Goal: Task Accomplishment & Management: Manage account settings

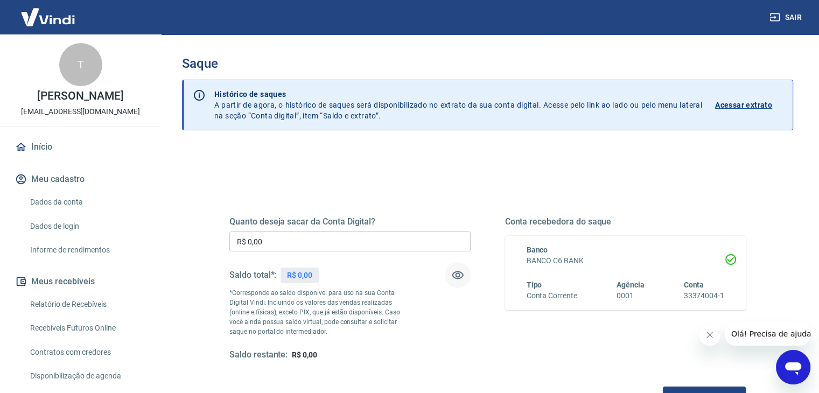
click at [457, 274] on icon "button" at bounding box center [457, 275] width 13 height 13
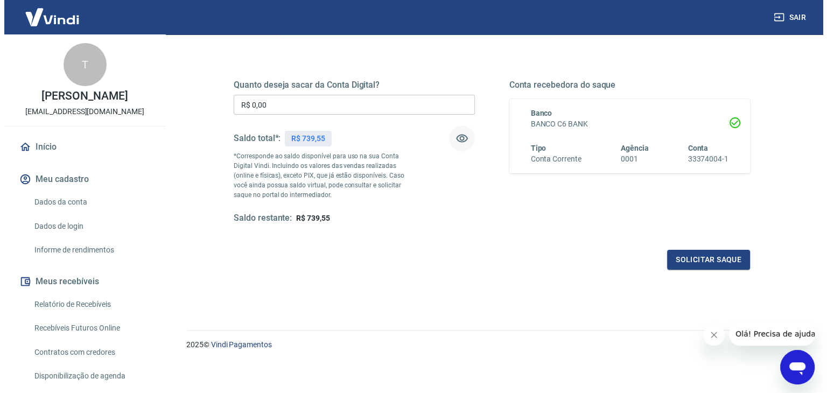
scroll to position [139, 0]
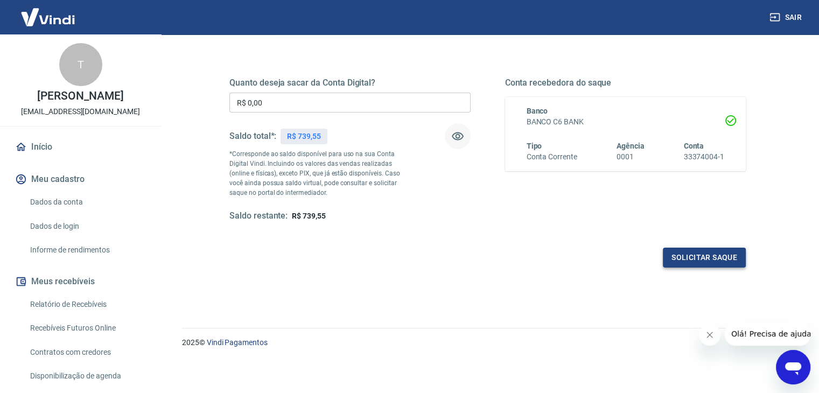
click at [693, 259] on button "Solicitar saque" at bounding box center [704, 258] width 83 height 20
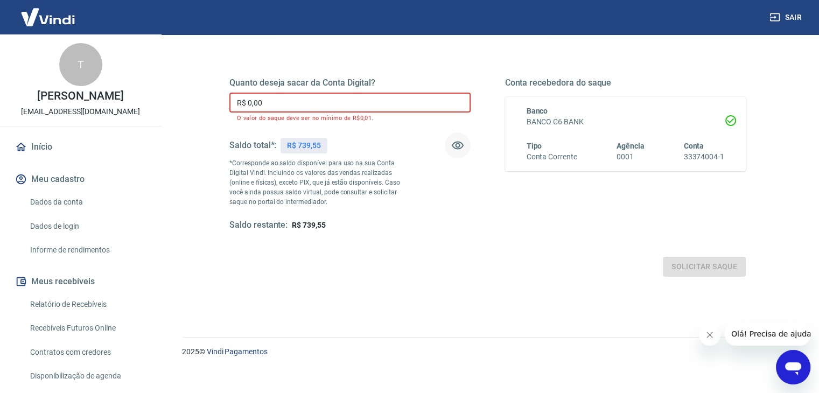
click at [306, 103] on input "R$ 0,00" at bounding box center [349, 103] width 241 height 20
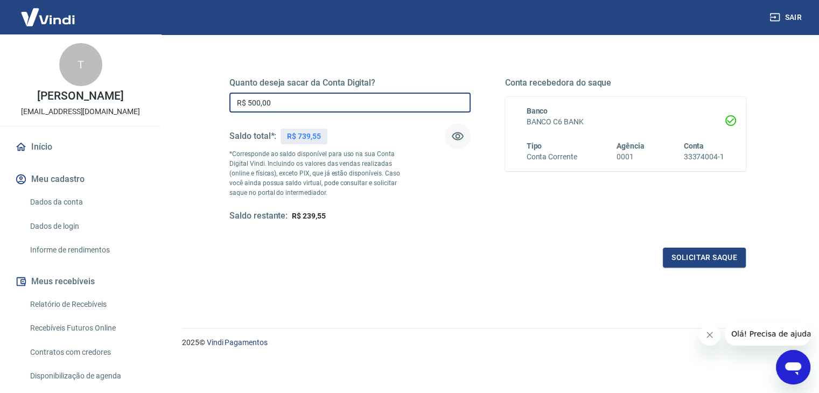
click at [253, 101] on input "R$ 500,00" at bounding box center [349, 103] width 241 height 20
type input "R$ 400,00"
click at [715, 258] on button "Solicitar saque" at bounding box center [704, 258] width 83 height 20
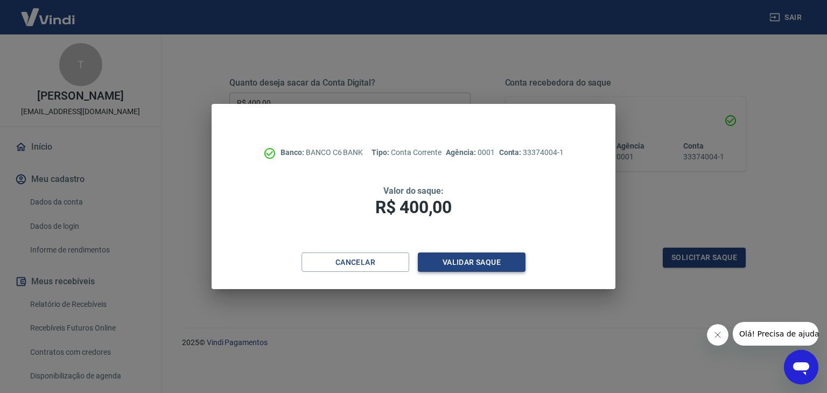
click at [493, 263] on button "Validar saque" at bounding box center [472, 262] width 108 height 20
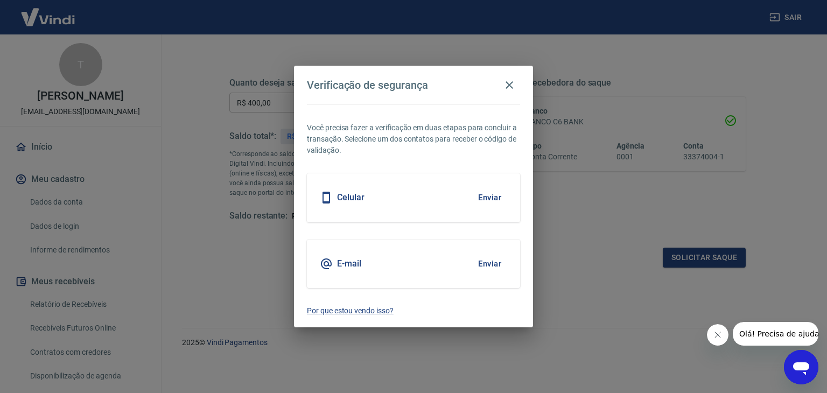
click at [488, 196] on button "Enviar" at bounding box center [489, 197] width 35 height 23
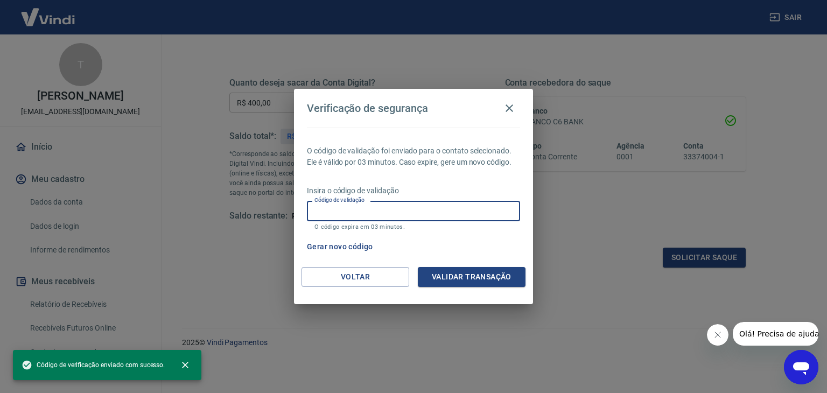
click at [385, 212] on input "Código de validação" at bounding box center [413, 211] width 213 height 20
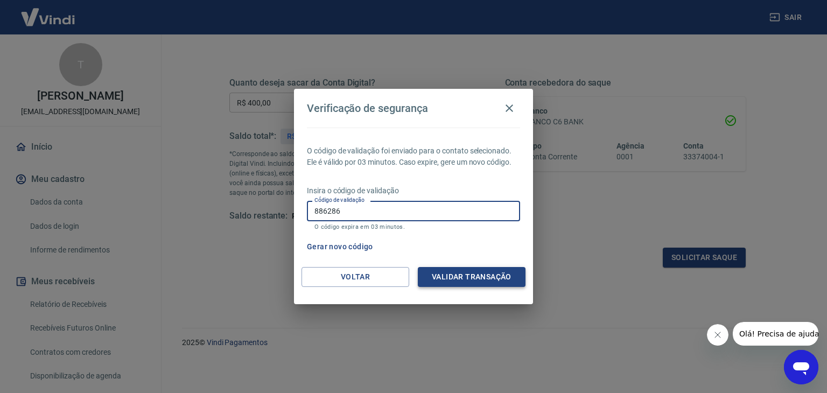
type input "886286"
click at [454, 272] on button "Validar transação" at bounding box center [472, 277] width 108 height 20
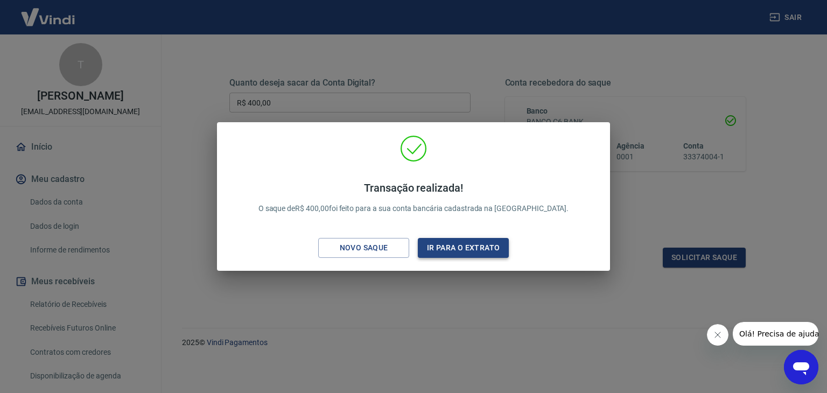
click at [478, 250] on button "Ir para o extrato" at bounding box center [463, 248] width 91 height 20
